Goal: Check status: Verify the current state of an ongoing process or item

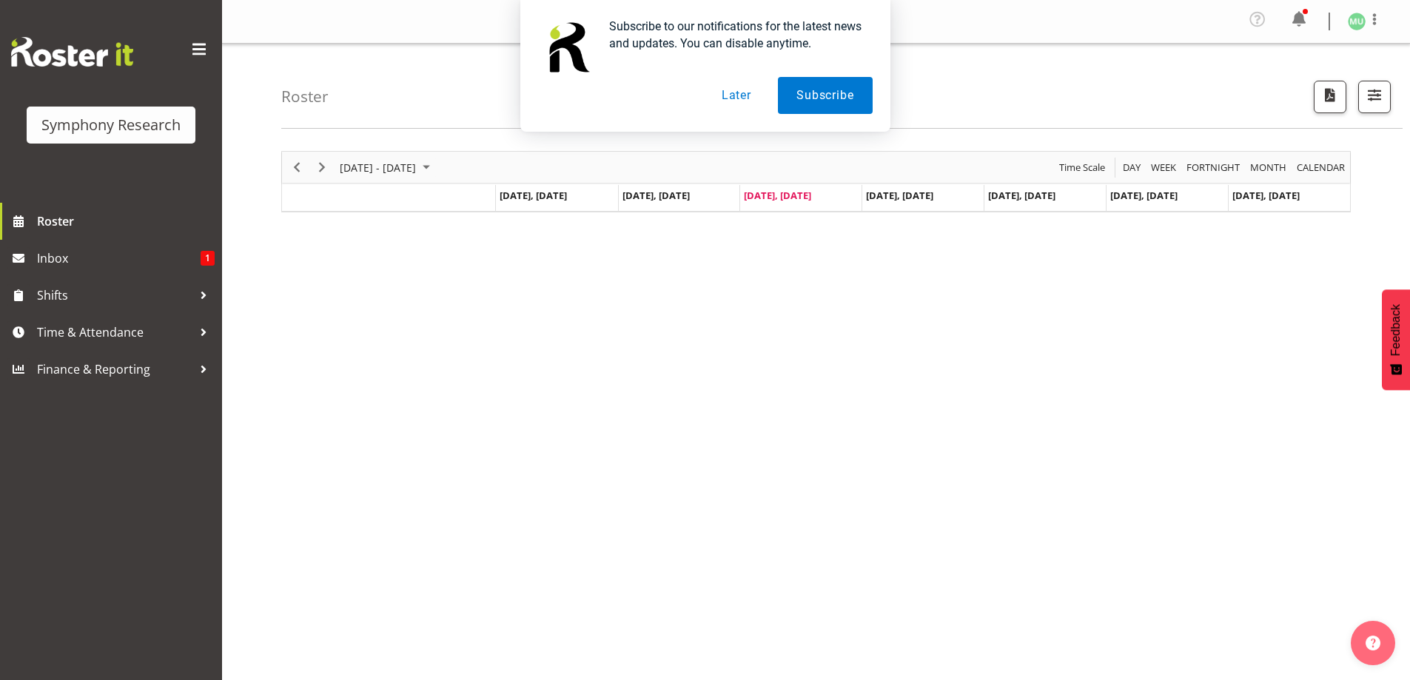
click at [388, 300] on div "[DATE] - [DATE] [DATE] Day Week Fortnight Month calendar Month Agenda Time Scal…" at bounding box center [845, 436] width 1129 height 592
click at [325, 168] on span "Next" at bounding box center [322, 167] width 18 height 19
click at [291, 166] on div at bounding box center [815, 181] width 1069 height 61
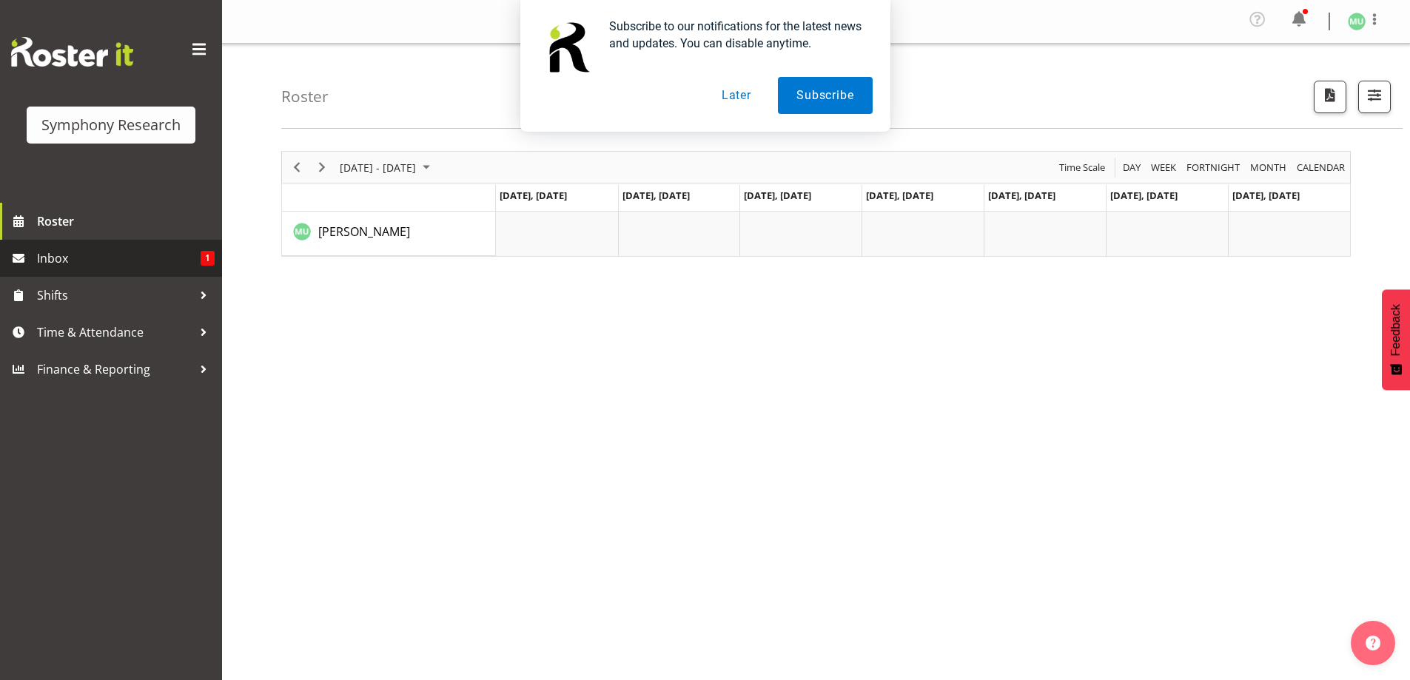
click at [112, 255] on span "Inbox" at bounding box center [119, 258] width 164 height 22
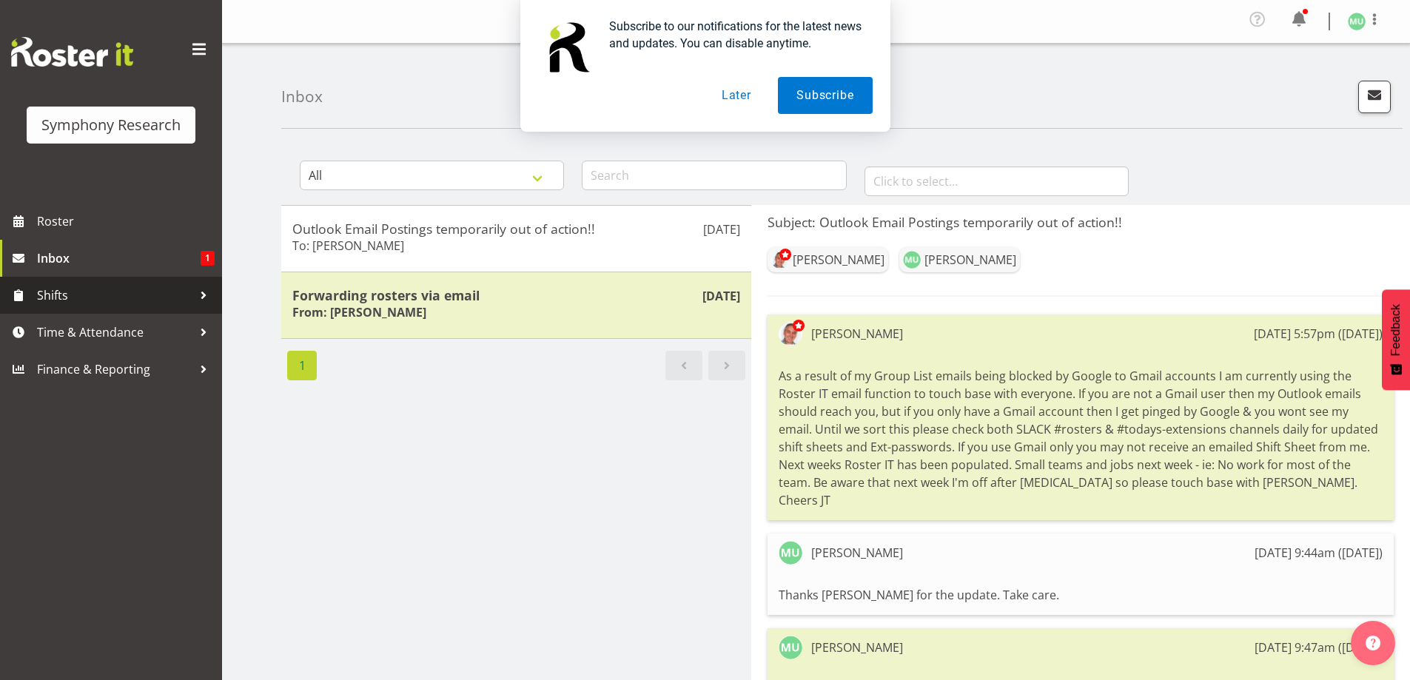
click at [103, 292] on span "Shifts" at bounding box center [114, 295] width 155 height 22
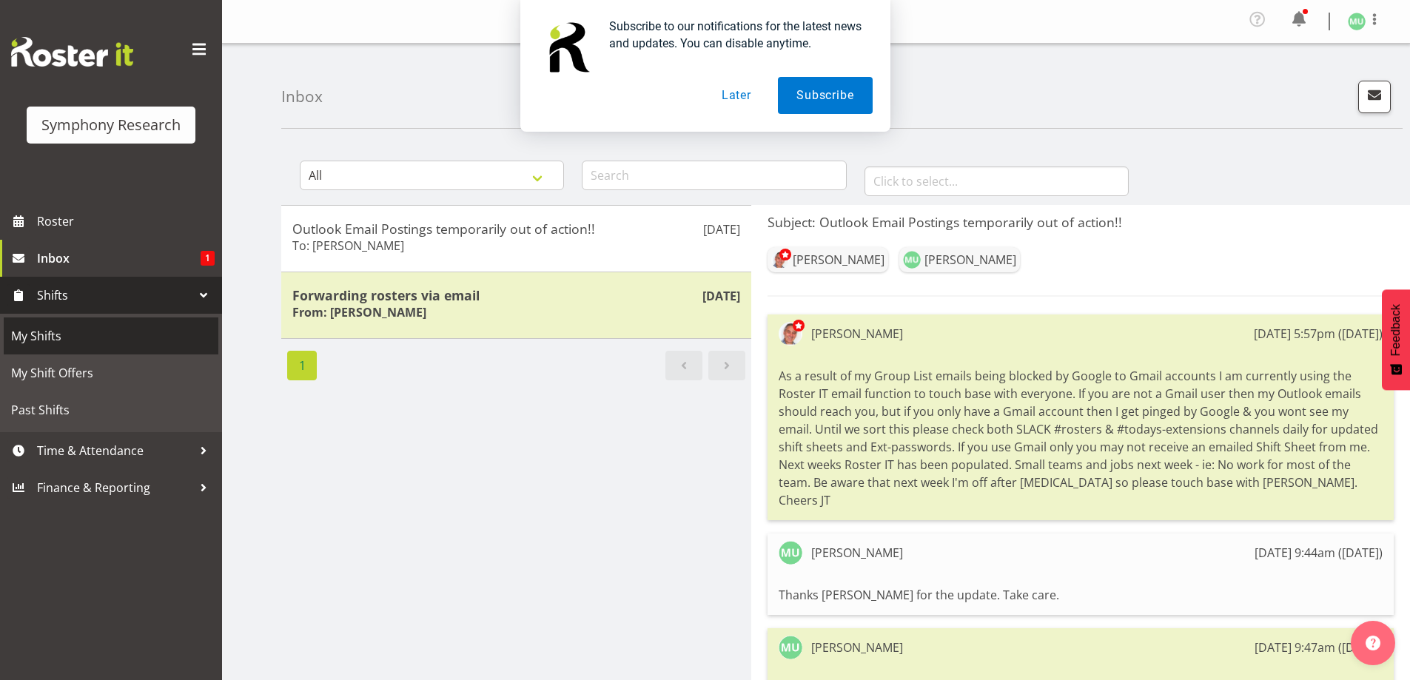
click at [76, 322] on link "My Shifts" at bounding box center [111, 336] width 215 height 37
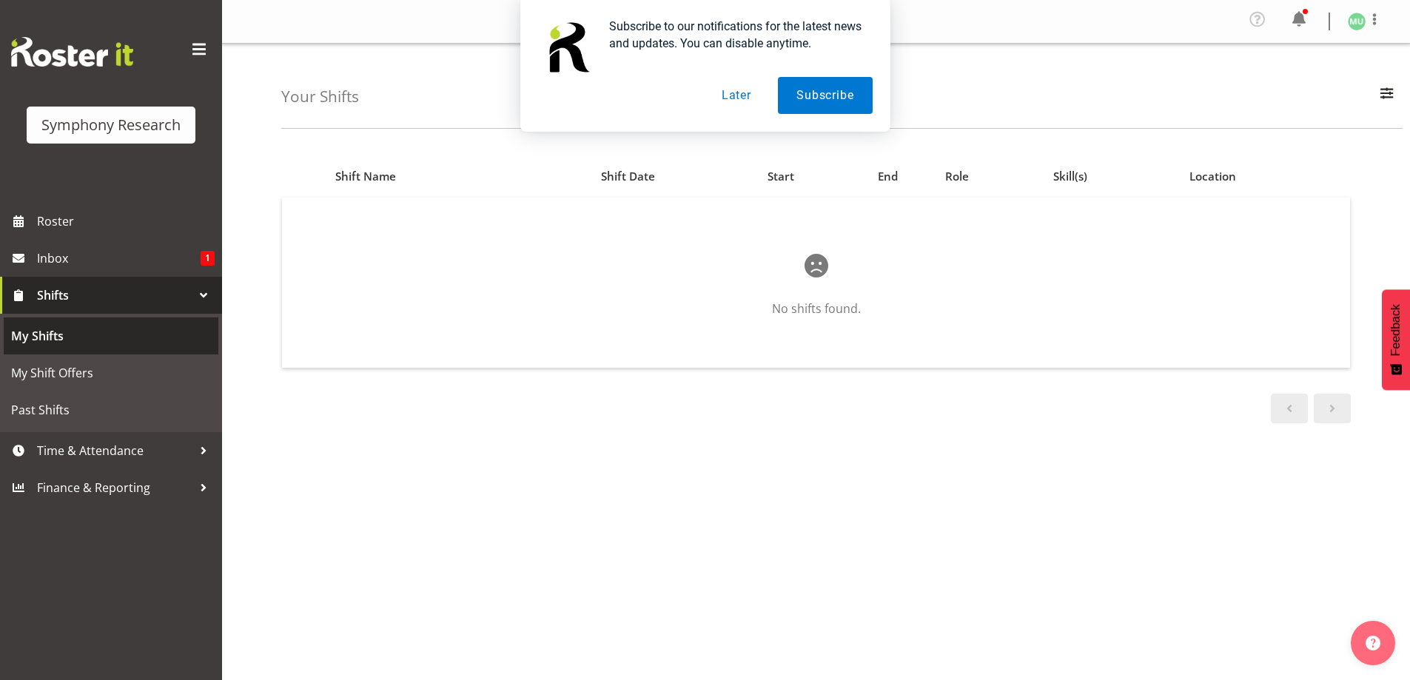
click at [75, 331] on span "My Shifts" at bounding box center [111, 336] width 200 height 22
